Goal: Check status: Check status

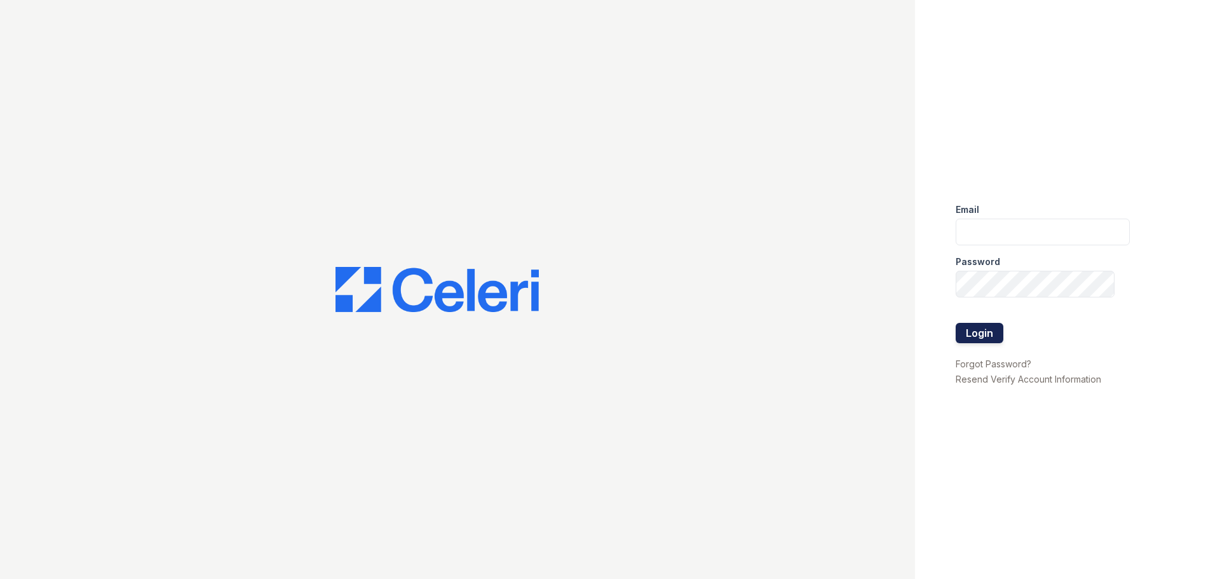
type input "arrivenorthbethesda@trinity-pm.com"
click at [986, 335] on button "Login" at bounding box center [980, 333] width 48 height 20
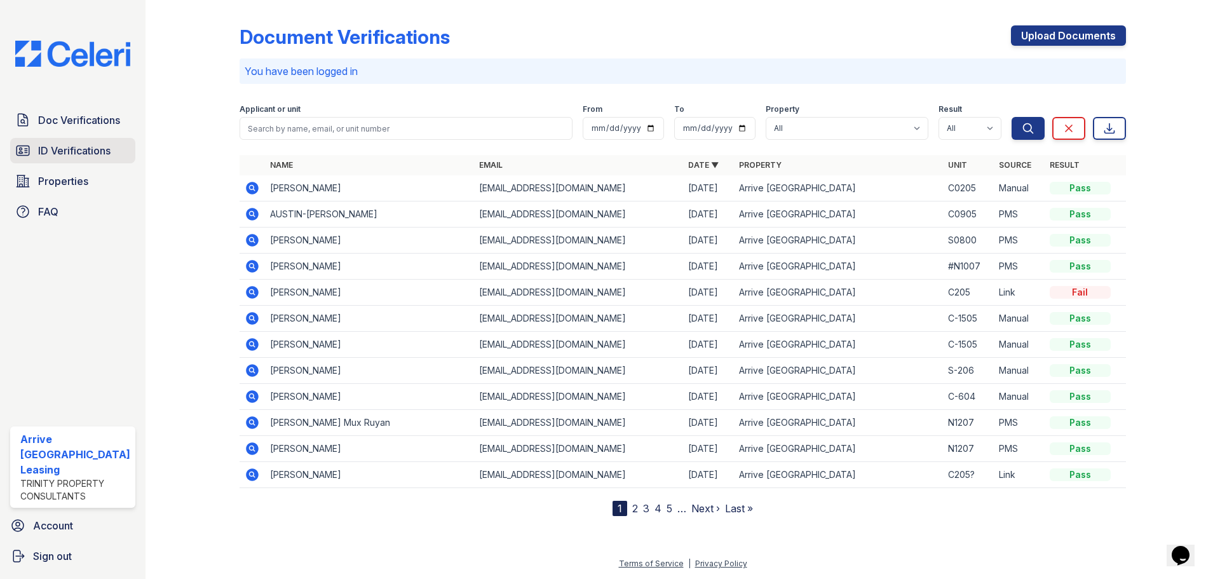
click at [71, 152] on span "ID Verifications" at bounding box center [74, 150] width 72 height 15
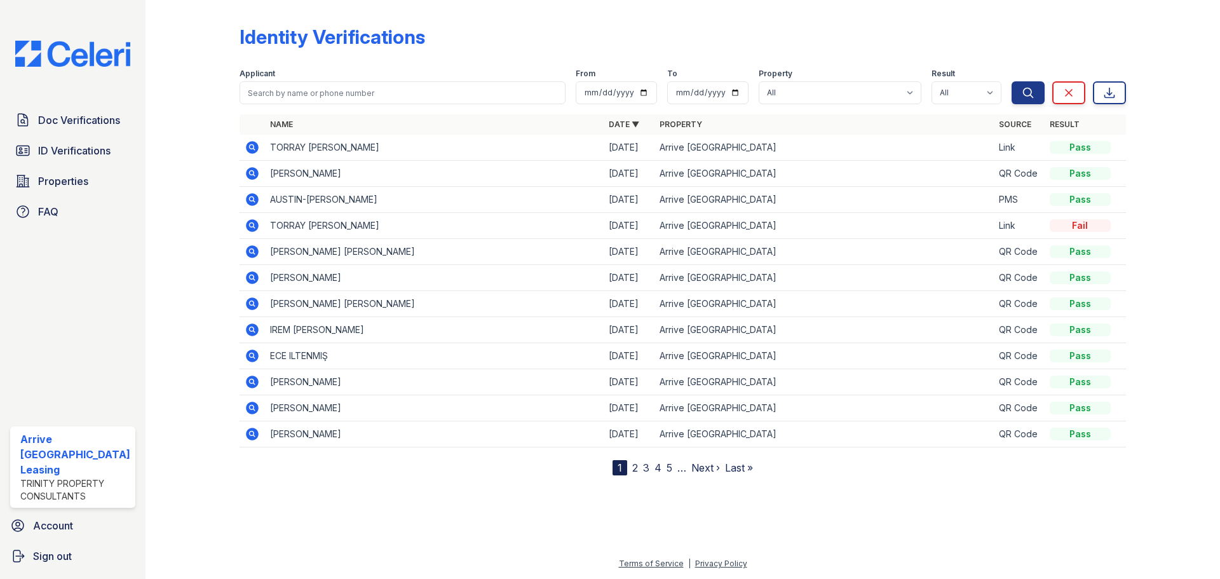
click at [253, 146] on icon at bounding box center [252, 147] width 15 height 15
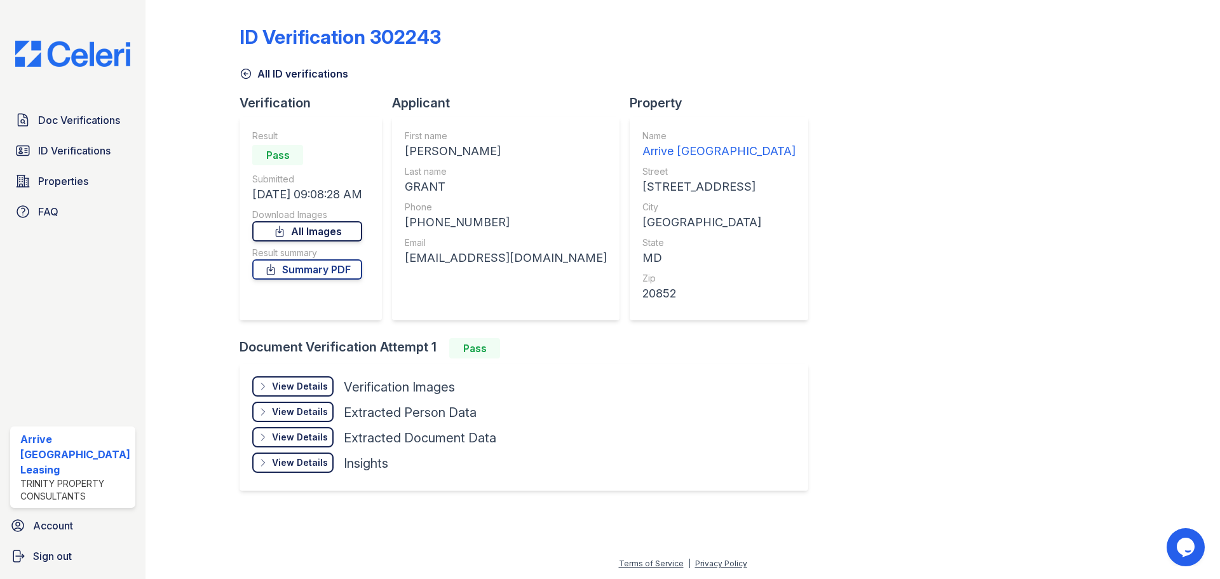
click at [317, 229] on link "All Images" at bounding box center [307, 231] width 110 height 20
